Goal: Navigation & Orientation: Find specific page/section

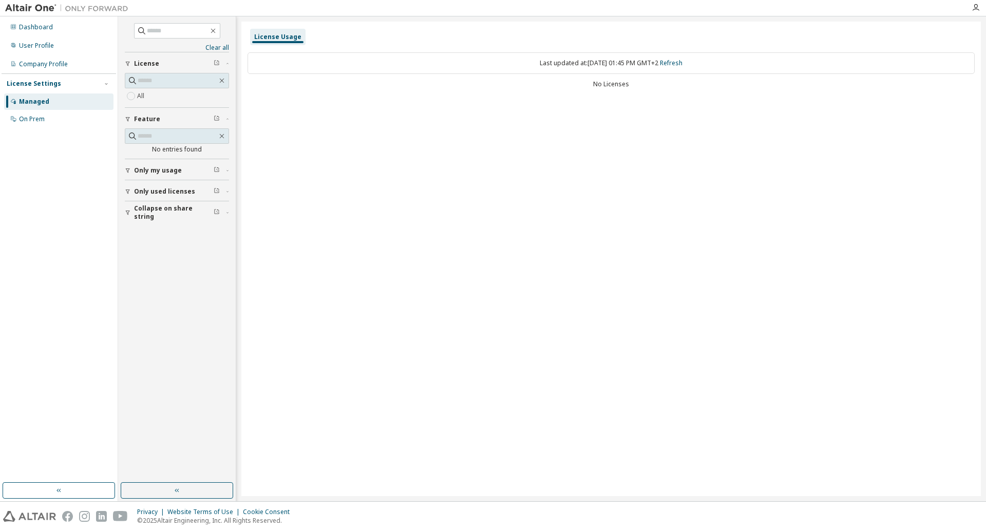
click at [416, 219] on div "License Usage Last updated at: Tue 2025-10-07 01:45 PM GMT+2 Refresh No Licenses" at bounding box center [611, 259] width 740 height 475
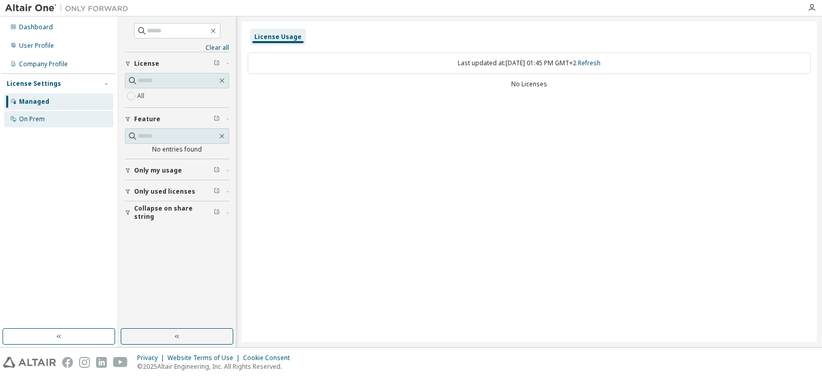
click at [37, 120] on div "On Prem" at bounding box center [32, 119] width 26 height 8
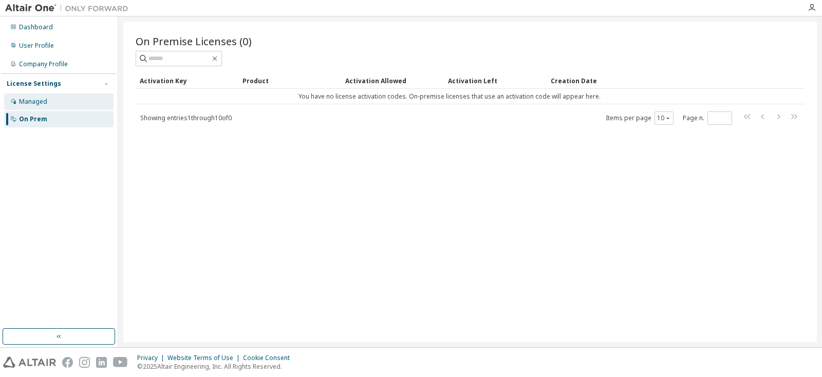
click at [32, 101] on div "Managed" at bounding box center [33, 102] width 28 height 8
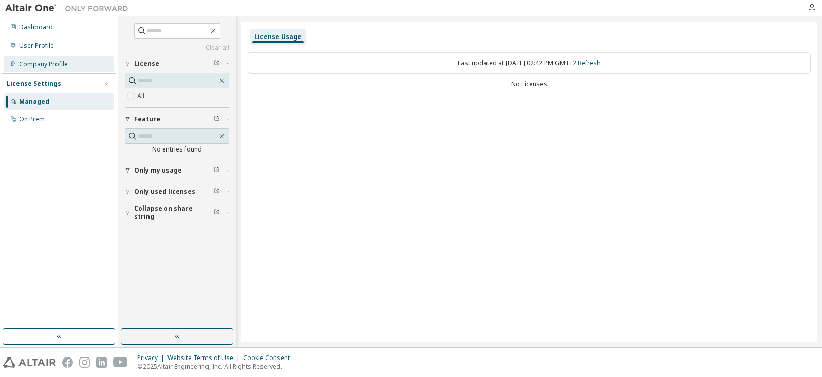
click at [30, 61] on div "Company Profile" at bounding box center [43, 64] width 49 height 8
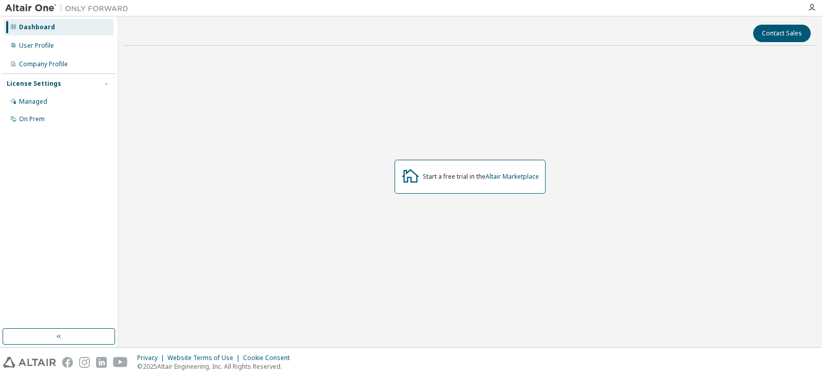
click at [407, 110] on div "Start a free trial in the Altair Marketplace" at bounding box center [469, 176] width 693 height 245
click at [48, 41] on div "User Profile" at bounding box center [58, 45] width 109 height 16
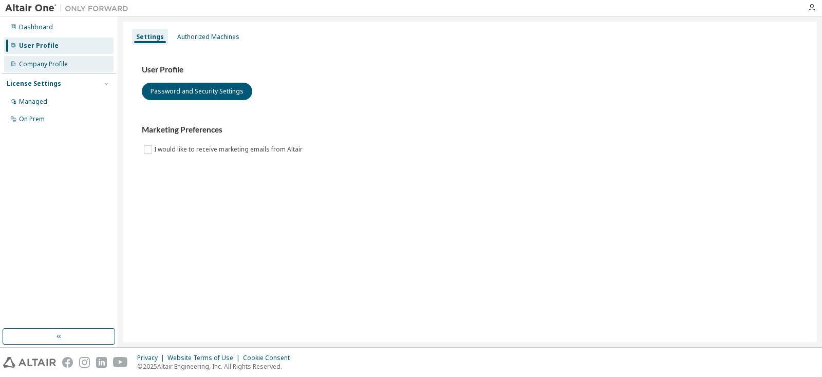
click at [43, 66] on div "Company Profile" at bounding box center [43, 64] width 49 height 8
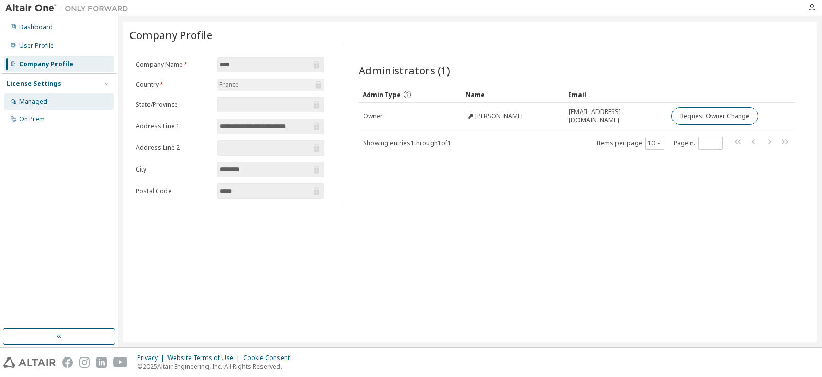
click at [34, 100] on div "Managed" at bounding box center [33, 102] width 28 height 8
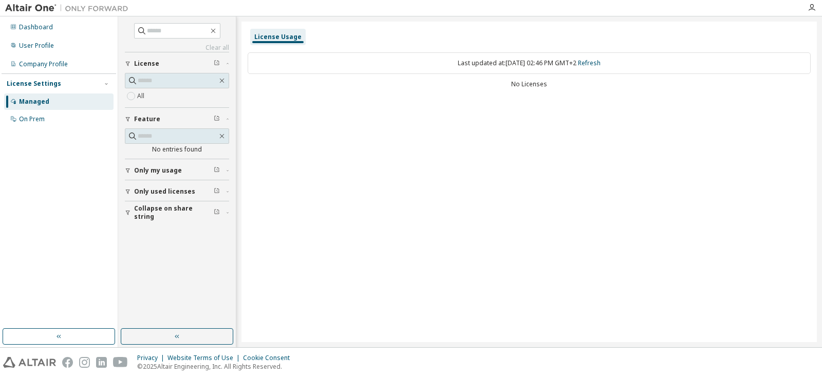
click at [81, 245] on div "Dashboard User Profile Company Profile License Settings Managed On Prem" at bounding box center [59, 172] width 115 height 309
